Goal: Task Accomplishment & Management: Use online tool/utility

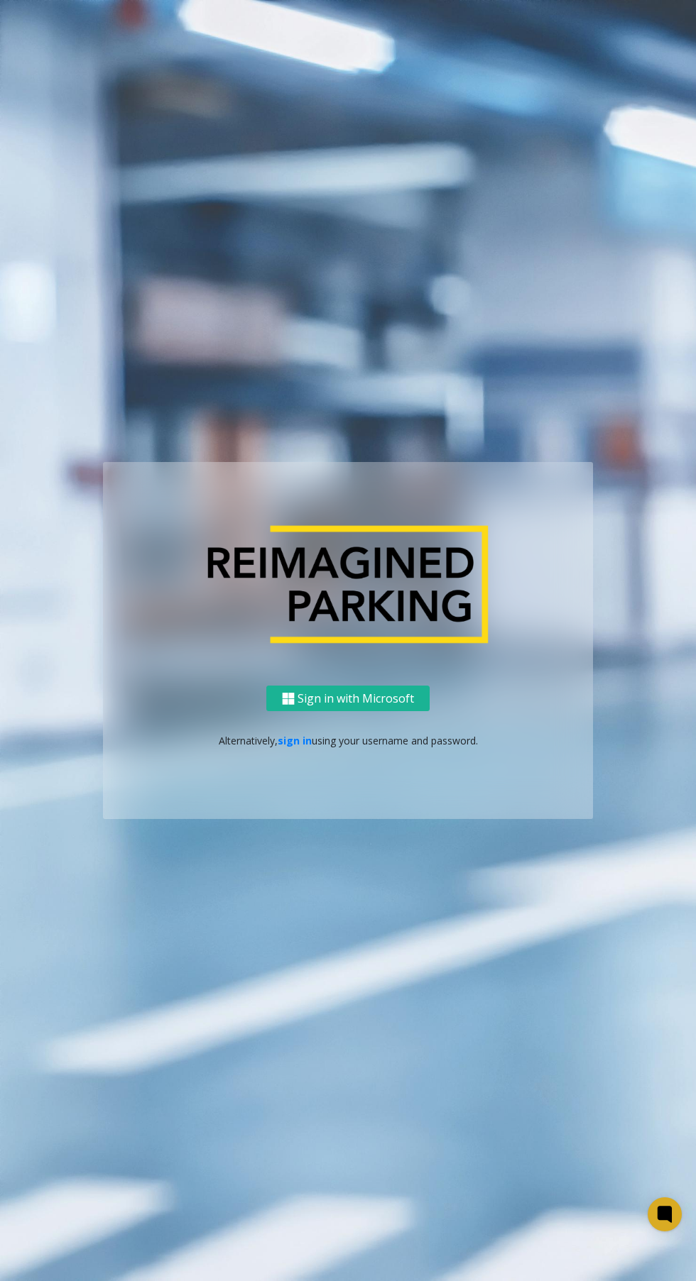
click at [295, 748] on link "sign in" at bounding box center [295, 740] width 34 height 13
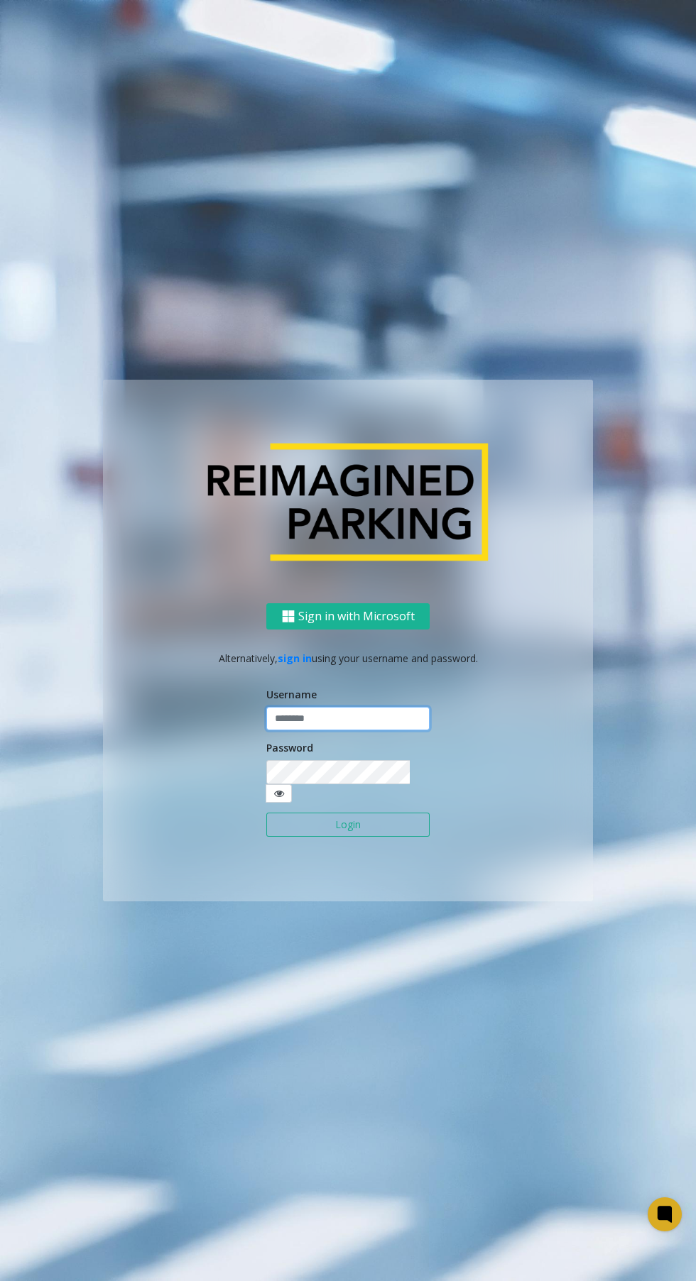
click at [344, 731] on input "text" at bounding box center [347, 719] width 163 height 24
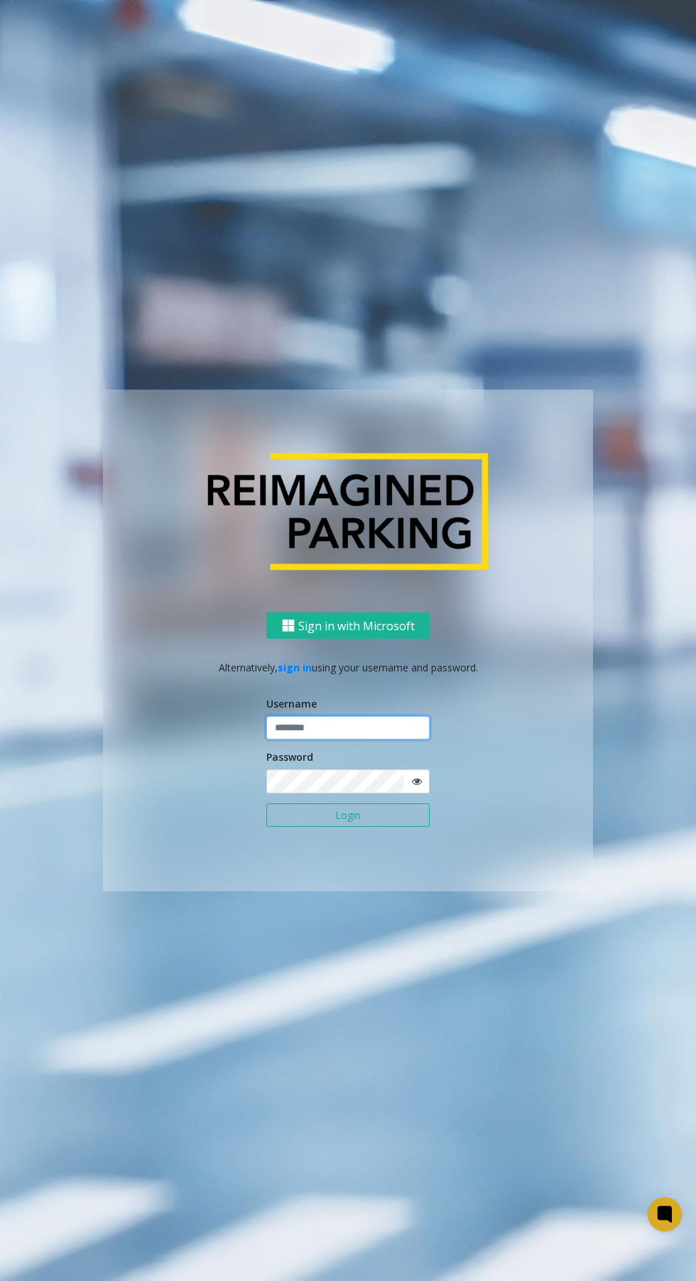
type input "******"
click at [266, 804] on button "Login" at bounding box center [347, 816] width 163 height 24
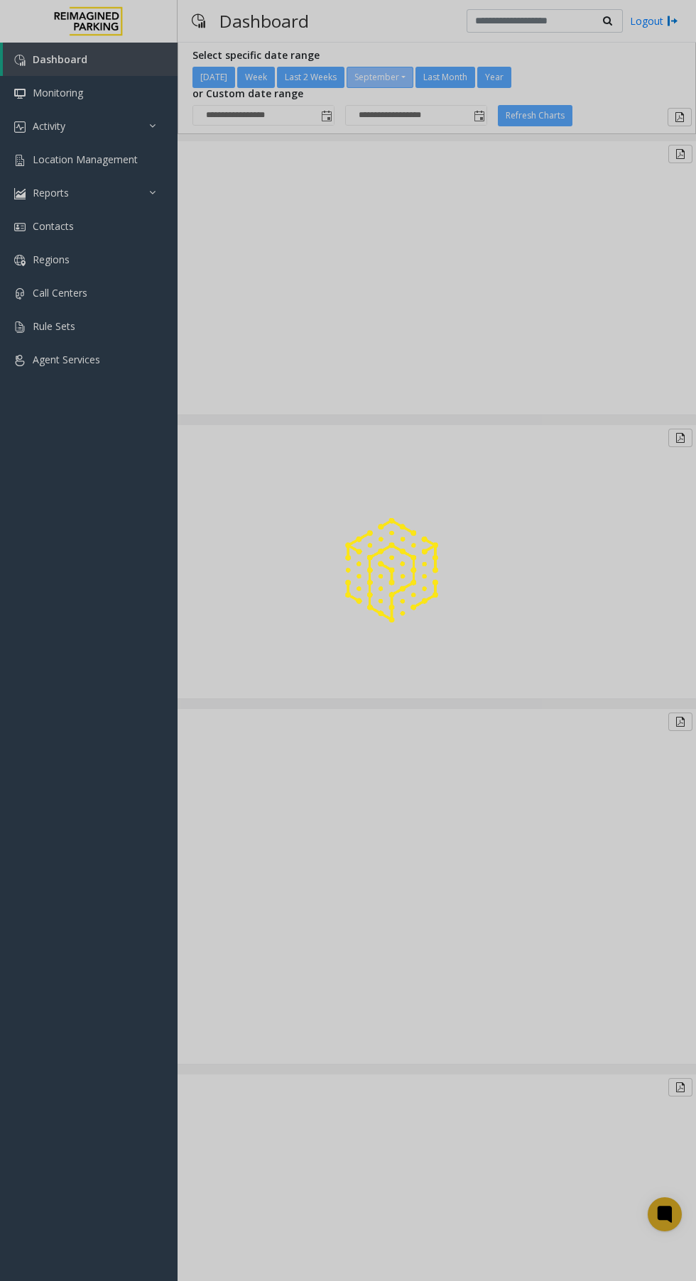
click at [99, 168] on div at bounding box center [348, 640] width 696 height 1281
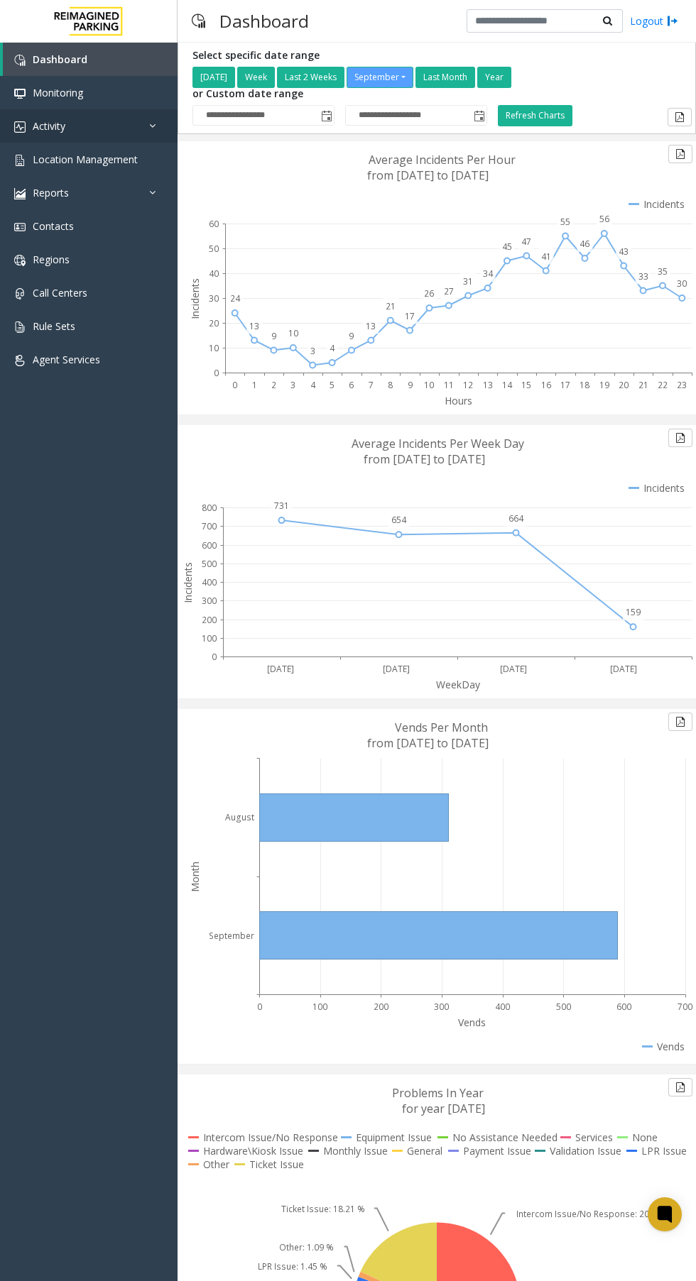
click at [68, 137] on link "Activity" at bounding box center [88, 125] width 177 height 33
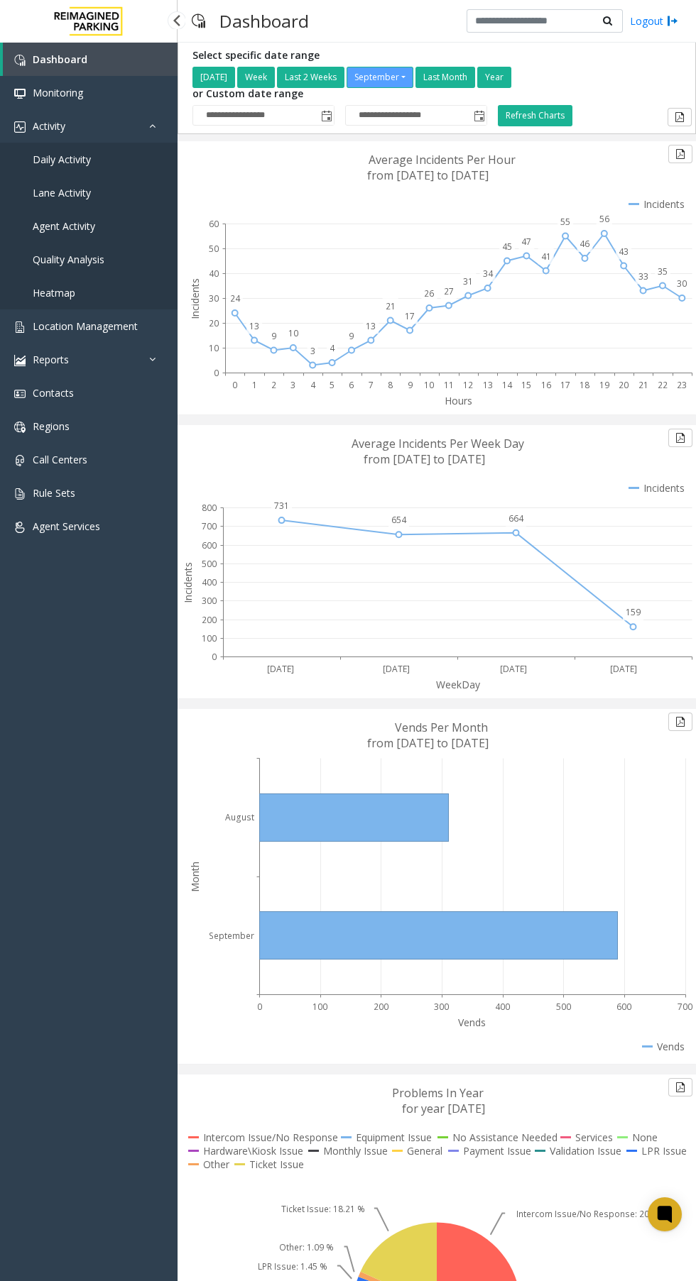
click at [61, 226] on span "Agent Activity" at bounding box center [64, 225] width 62 height 13
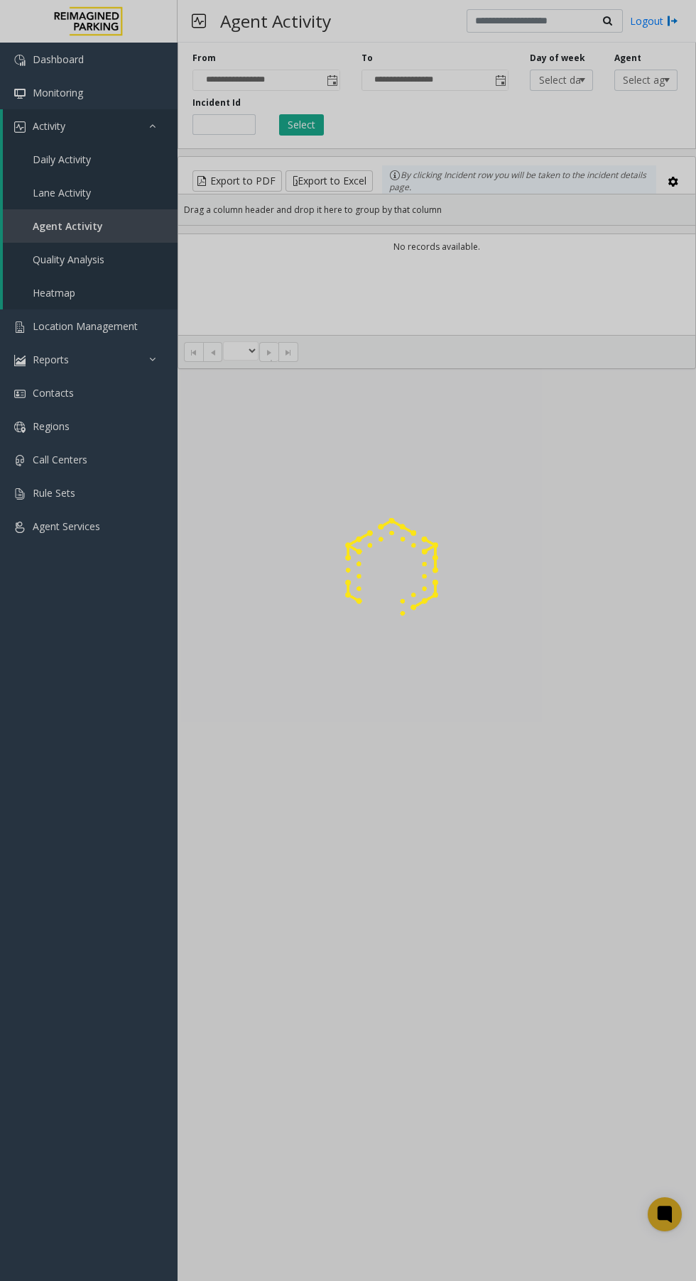
click at [59, 227] on div at bounding box center [348, 640] width 696 height 1281
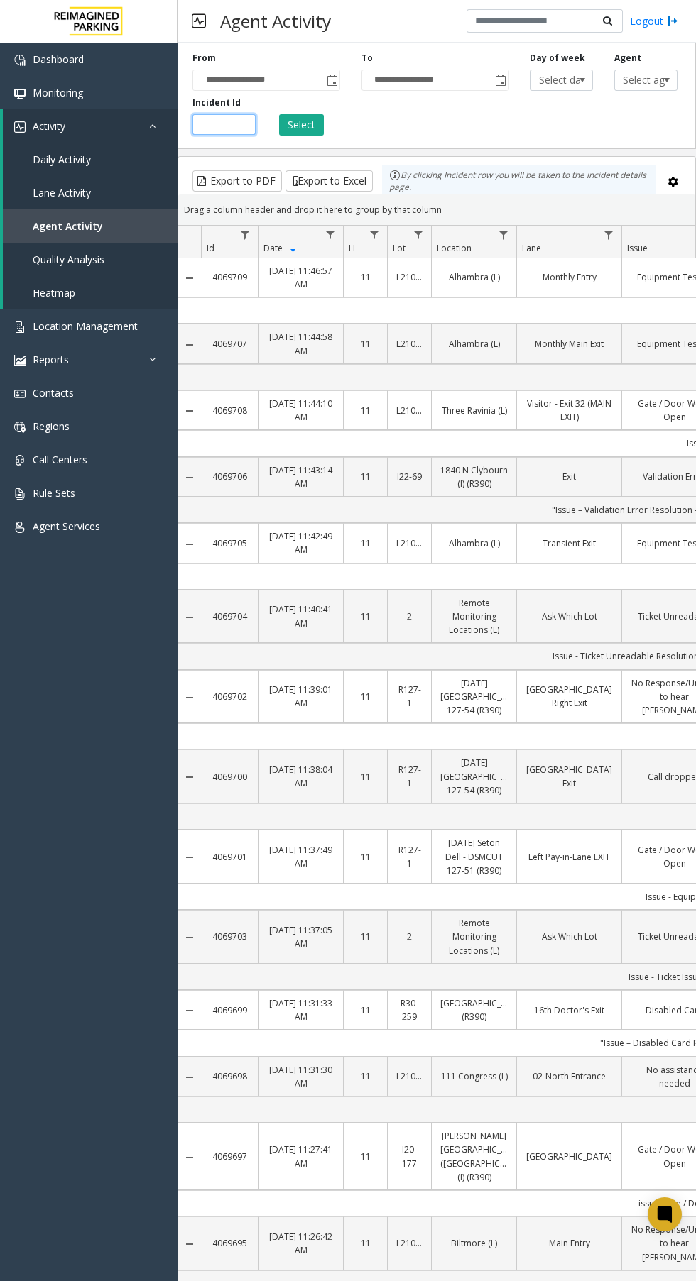
click at [206, 126] on input "number" at bounding box center [223, 124] width 63 height 21
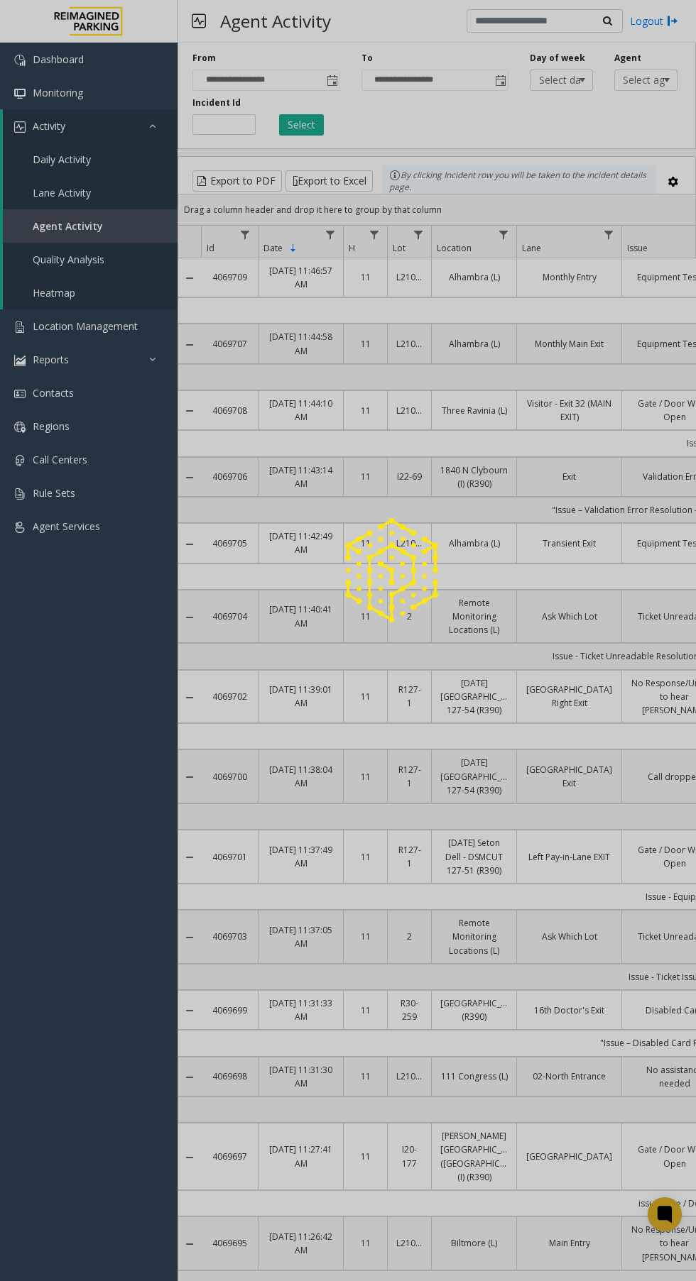
click at [216, 126] on div at bounding box center [348, 640] width 696 height 1281
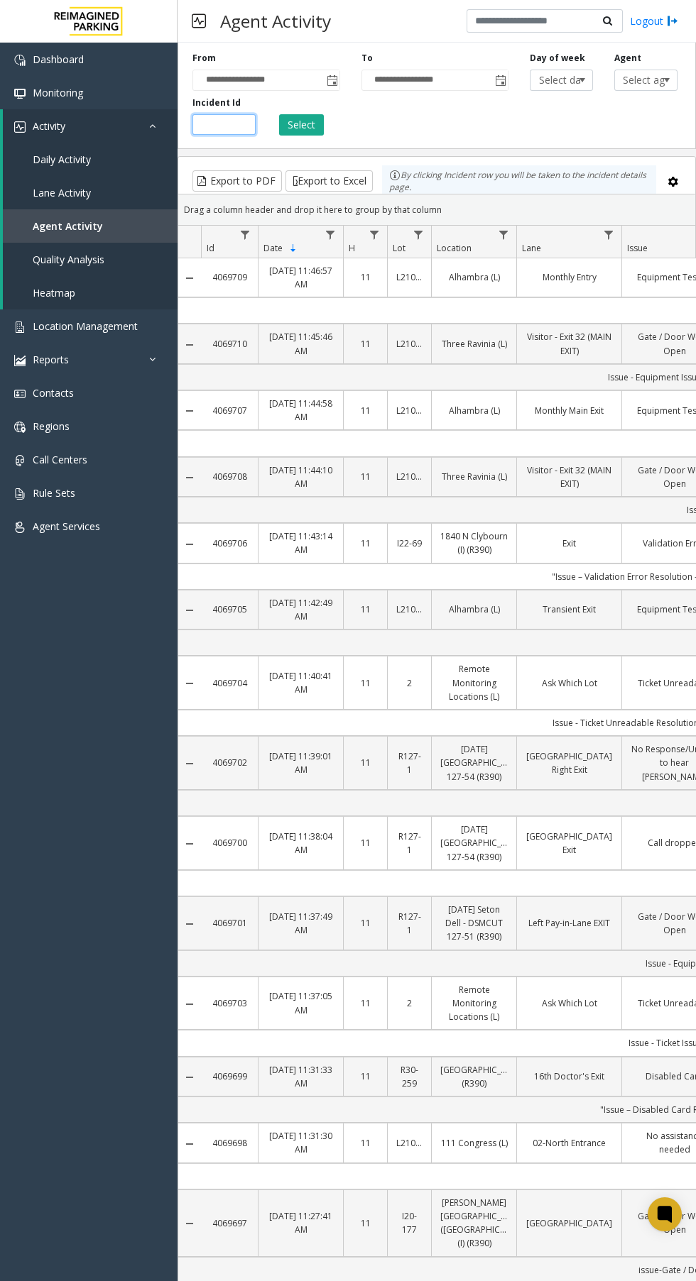
click at [217, 124] on input "number" at bounding box center [223, 124] width 63 height 21
click at [231, 127] on input "number" at bounding box center [223, 124] width 63 height 21
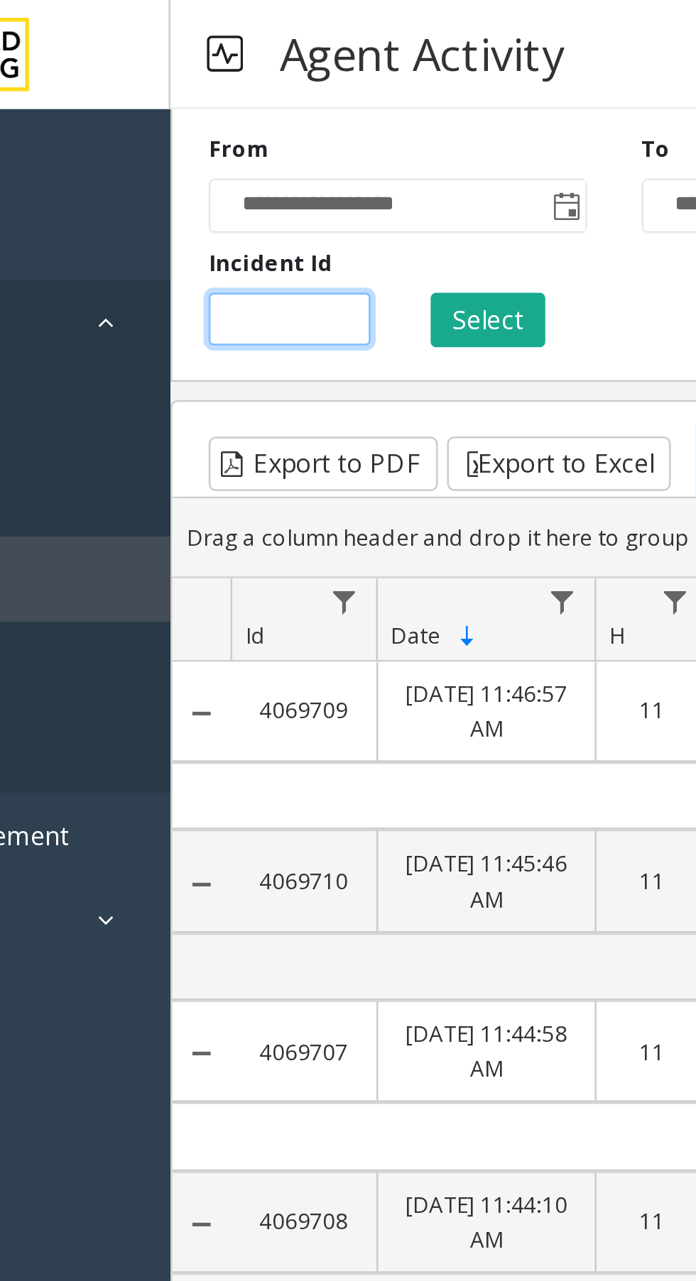
type input "*******"
click at [296, 122] on button "Select" at bounding box center [301, 124] width 45 height 21
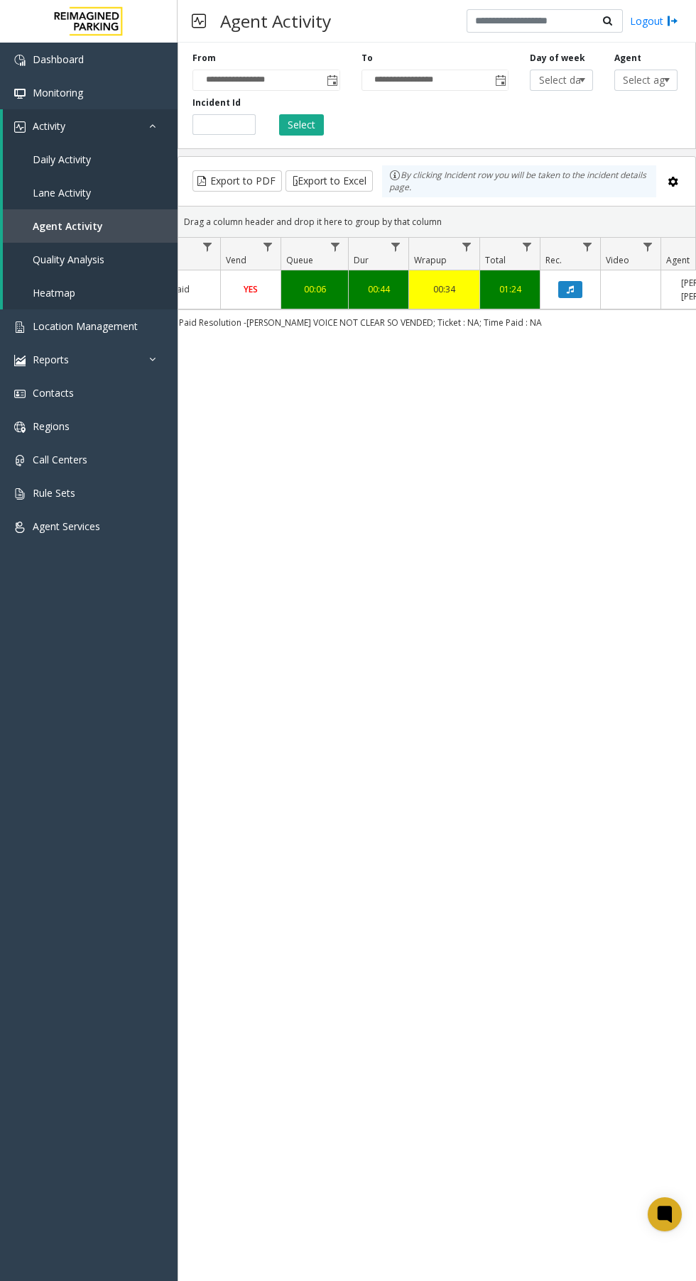
click at [577, 283] on button "Data table" at bounding box center [570, 289] width 24 height 17
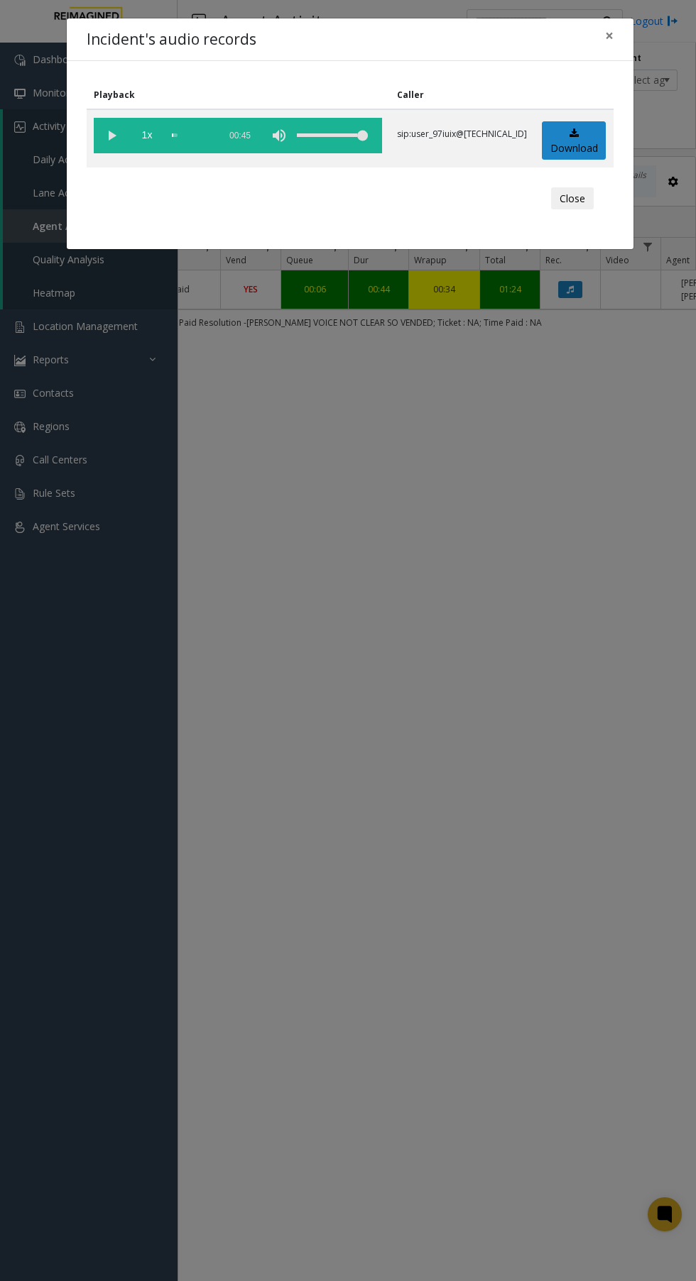
click at [125, 139] on vg-play-pause at bounding box center [111, 135] width 35 height 35
click at [608, 35] on span "×" at bounding box center [609, 36] width 9 height 20
